Goal: Task Accomplishment & Management: Use online tool/utility

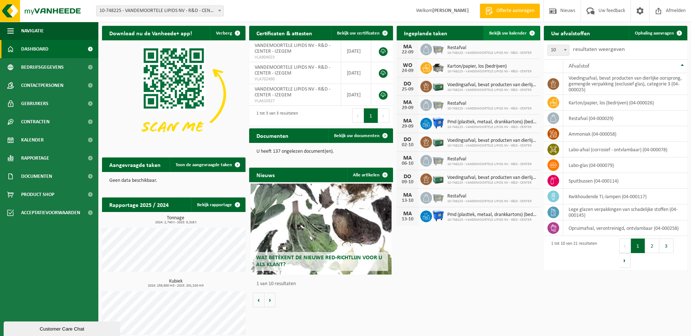
click at [531, 33] on span at bounding box center [532, 33] width 15 height 15
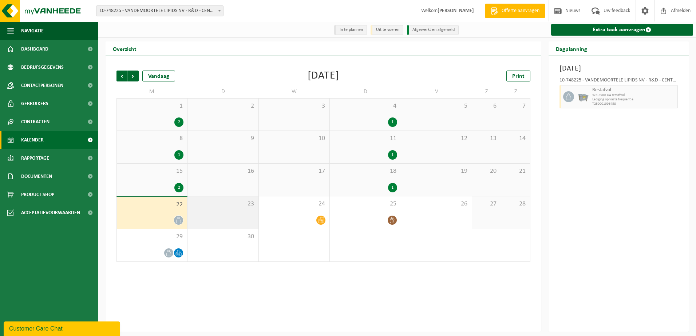
click at [238, 217] on div "23" at bounding box center [223, 213] width 71 height 32
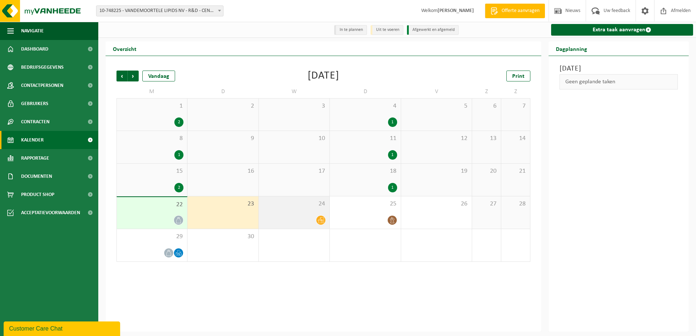
click at [300, 217] on div at bounding box center [294, 221] width 63 height 10
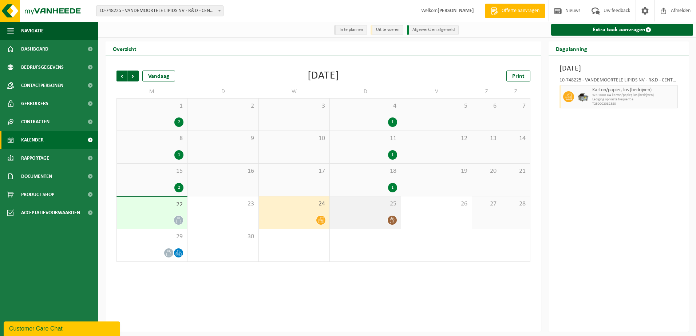
click at [363, 217] on div at bounding box center [365, 221] width 63 height 10
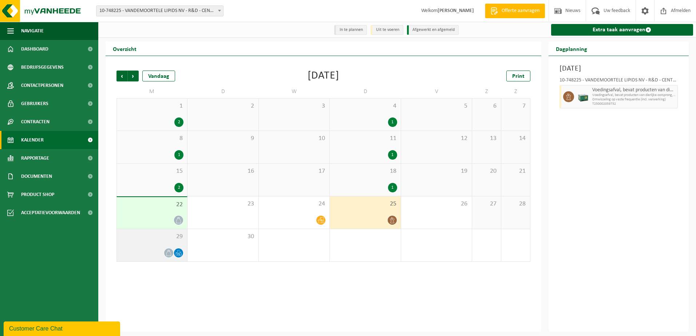
click at [152, 256] on div at bounding box center [152, 253] width 63 height 10
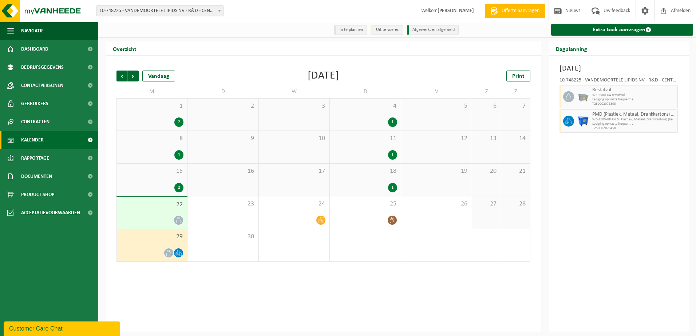
click at [169, 255] on icon at bounding box center [169, 253] width 6 height 6
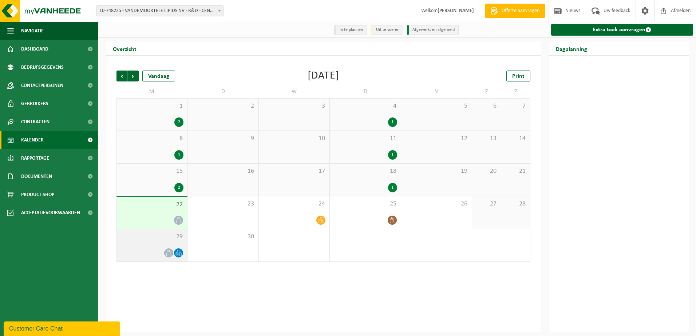
click at [169, 255] on icon at bounding box center [169, 253] width 6 height 6
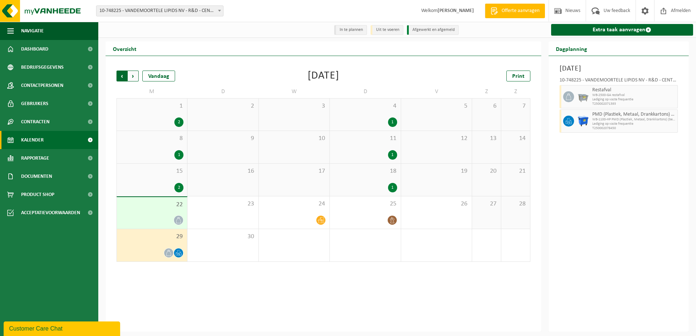
click at [134, 76] on span "Volgende" at bounding box center [133, 76] width 11 height 11
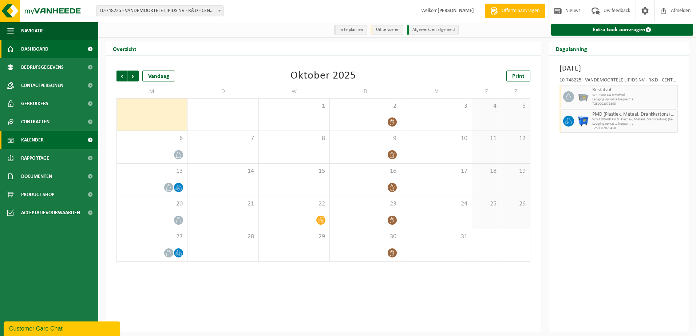
click at [46, 50] on span "Dashboard" at bounding box center [34, 49] width 27 height 18
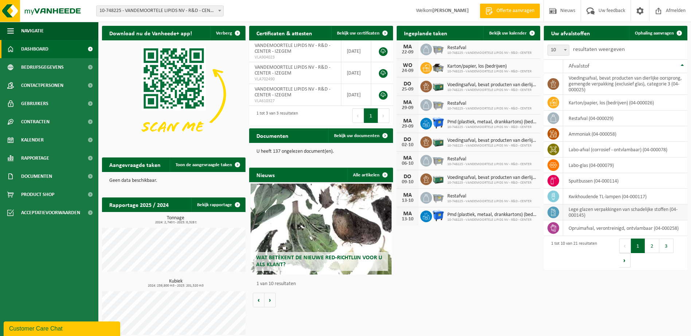
click at [612, 214] on td "lege glazen verpakkingen van schadelijke stoffen (04-000145)" at bounding box center [625, 213] width 124 height 16
click at [590, 213] on td "lege glazen verpakkingen van schadelijke stoffen (04-000145)" at bounding box center [625, 213] width 124 height 16
click at [384, 115] on button "Volgende" at bounding box center [383, 116] width 11 height 15
click at [413, 34] on h2 "Ingeplande taken" at bounding box center [426, 33] width 58 height 14
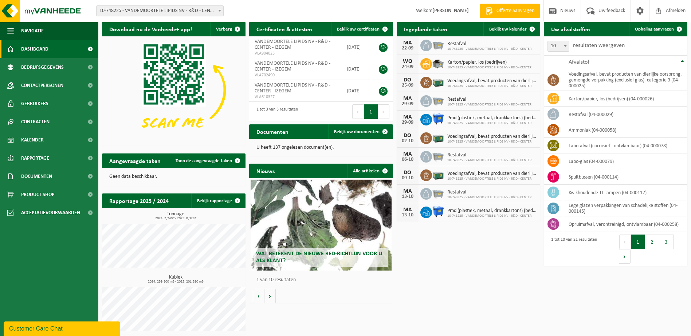
scroll to position [6, 0]
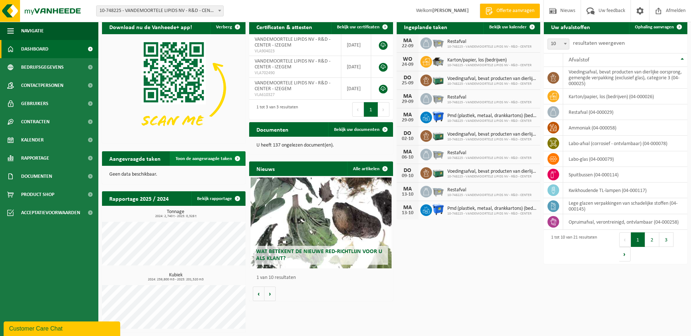
click at [237, 158] on span at bounding box center [237, 158] width 15 height 15
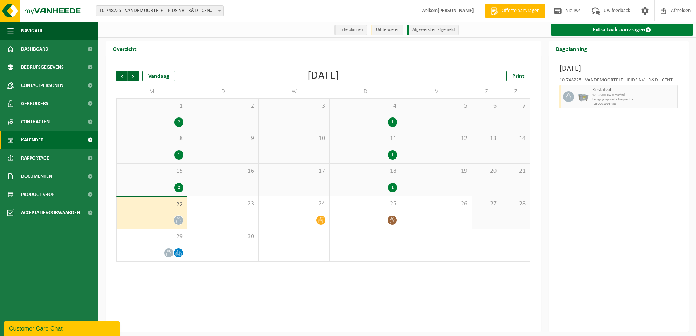
click at [614, 29] on link "Extra taak aanvragen" at bounding box center [622, 30] width 142 height 12
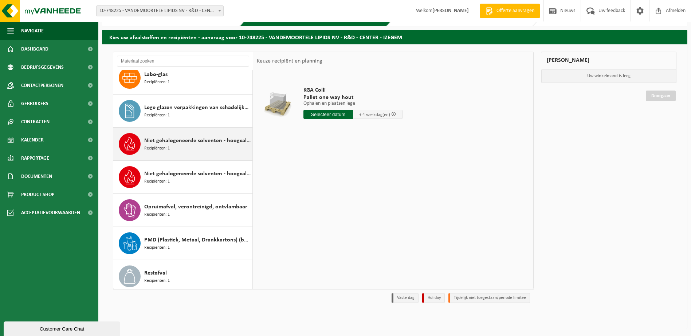
scroll to position [334, 0]
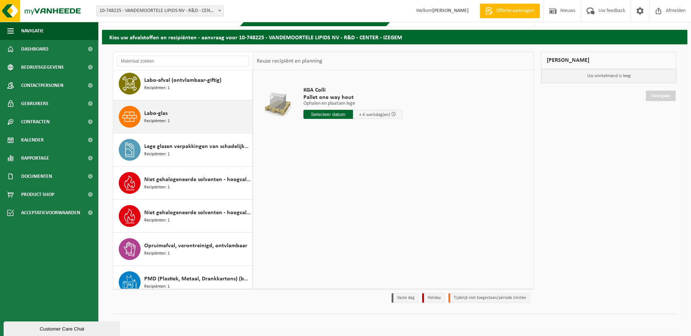
click at [191, 121] on div "Labo-glas Recipiënten: 1" at bounding box center [197, 117] width 106 height 22
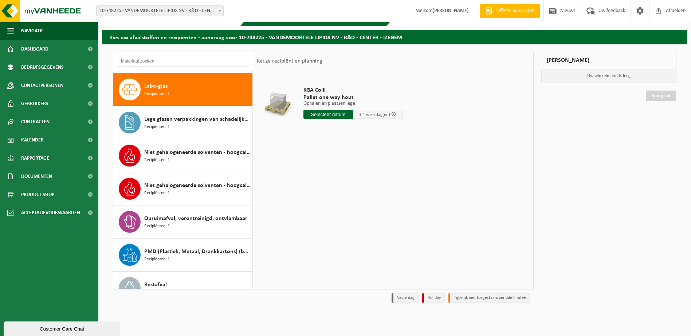
scroll to position [365, 0]
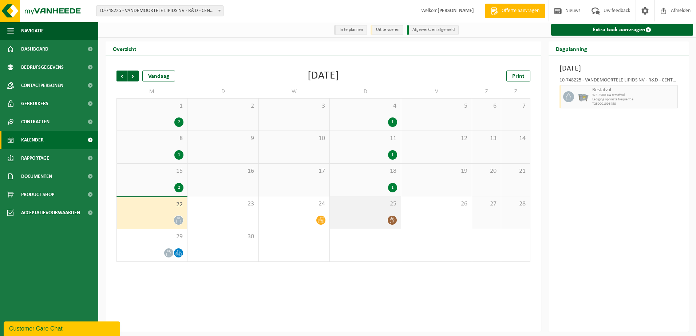
click at [393, 225] on span at bounding box center [392, 220] width 9 height 9
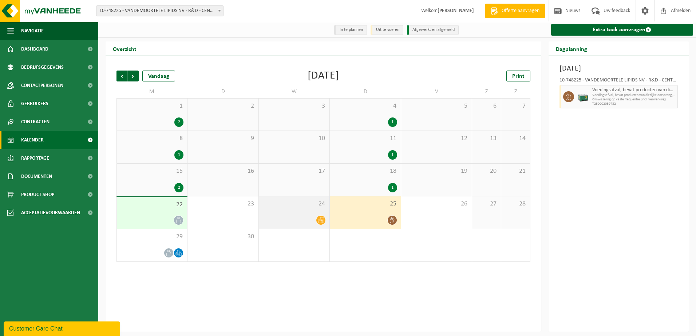
click at [315, 221] on div at bounding box center [294, 221] width 63 height 10
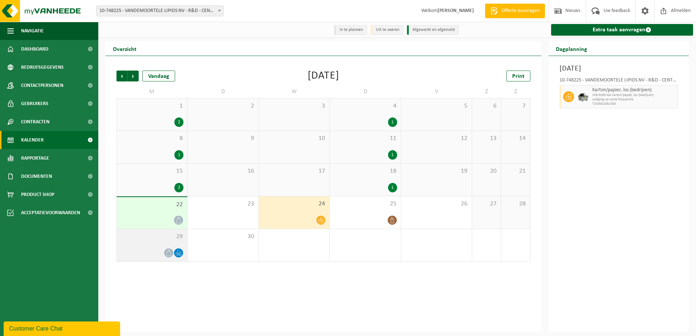
click at [178, 255] on icon at bounding box center [179, 253] width 6 height 6
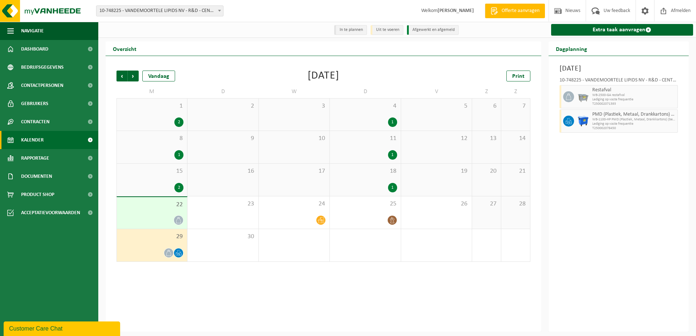
click at [220, 9] on span at bounding box center [219, 10] width 7 height 9
click at [392, 32] on li "Uit te voeren" at bounding box center [387, 30] width 33 height 10
click at [348, 32] on li "In te plannen" at bounding box center [350, 30] width 33 height 10
click at [31, 49] on span "Dashboard" at bounding box center [34, 49] width 27 height 18
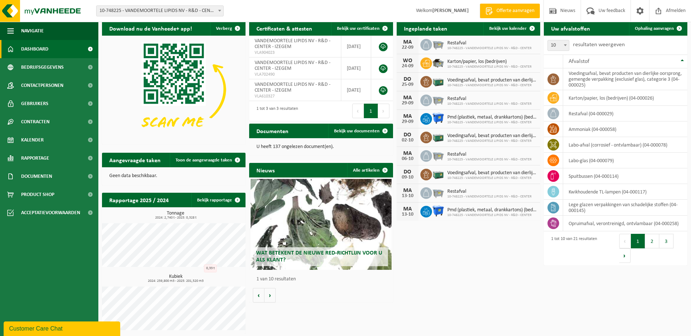
scroll to position [6, 0]
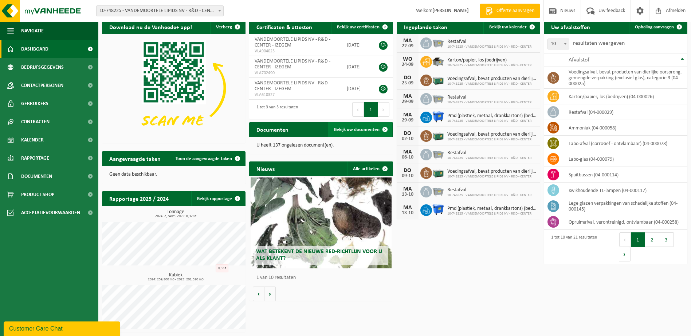
click at [382, 131] on span at bounding box center [385, 129] width 15 height 15
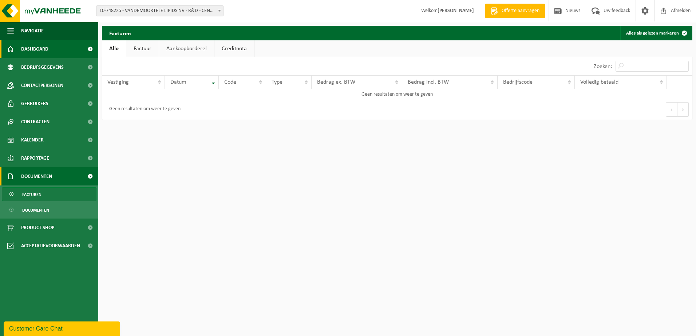
click at [48, 52] on link "Dashboard" at bounding box center [49, 49] width 98 height 18
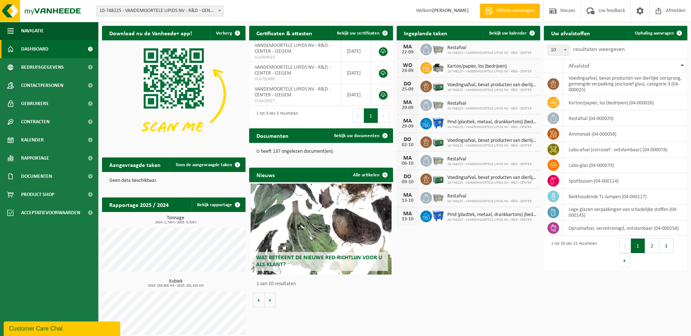
click at [560, 34] on h2 "Uw afvalstoffen" at bounding box center [571, 33] width 54 height 14
click at [512, 31] on span "Bekijk uw kalender" at bounding box center [508, 33] width 38 height 5
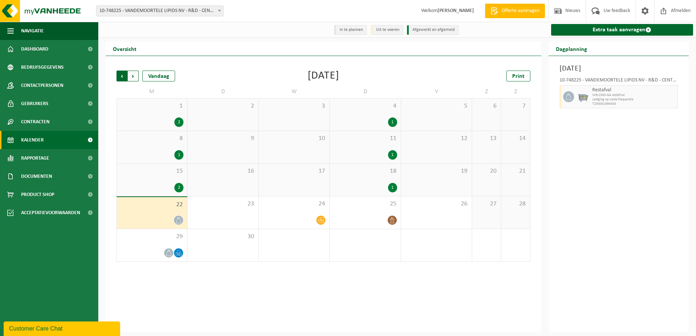
click at [130, 79] on span "Volgende" at bounding box center [133, 76] width 11 height 11
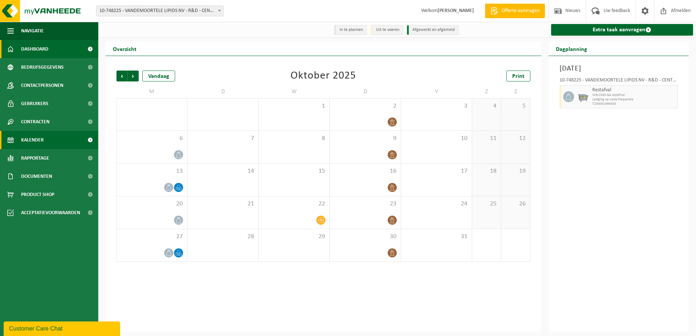
click at [32, 48] on span "Dashboard" at bounding box center [34, 49] width 27 height 18
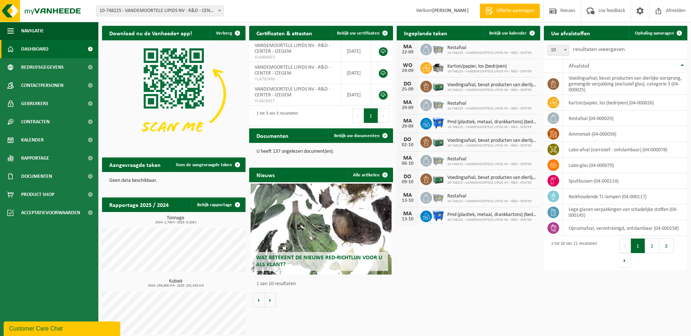
drag, startPoint x: 52, startPoint y: 331, endPoint x: 53, endPoint y: 505, distance: 173.3
click at [53, 331] on div "Customer Care Chat" at bounding box center [62, 329] width 106 height 9
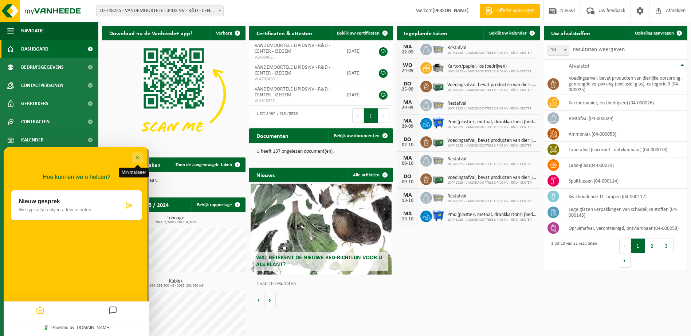
click at [138, 157] on button "Minimaliseer" at bounding box center [138, 158] width 12 height 11
